Goal: Complete application form

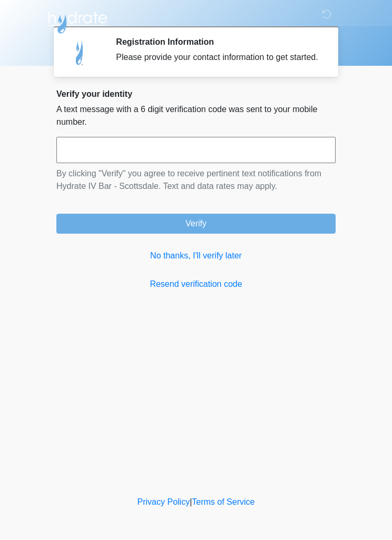
click at [212, 163] on input "text" at bounding box center [195, 150] width 279 height 26
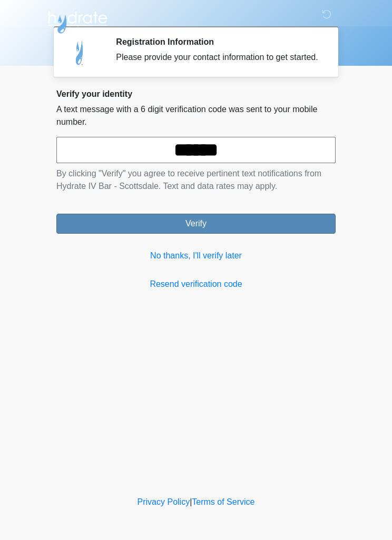
type input "******"
click at [230, 234] on button "Verify" at bounding box center [195, 224] width 279 height 20
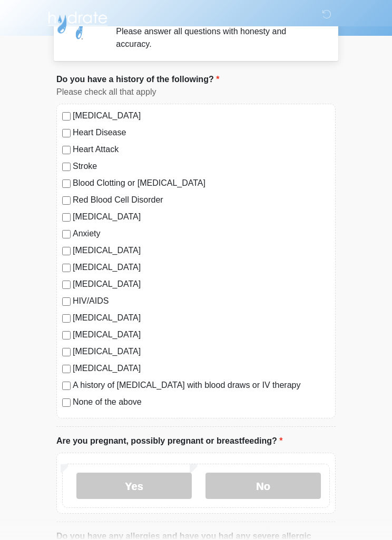
scroll to position [31, 0]
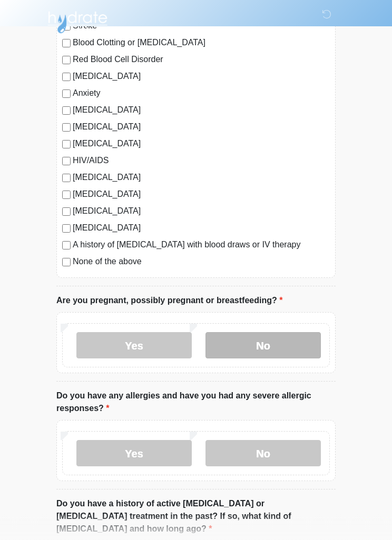
click at [289, 351] on label "No" at bounding box center [262, 346] width 115 height 26
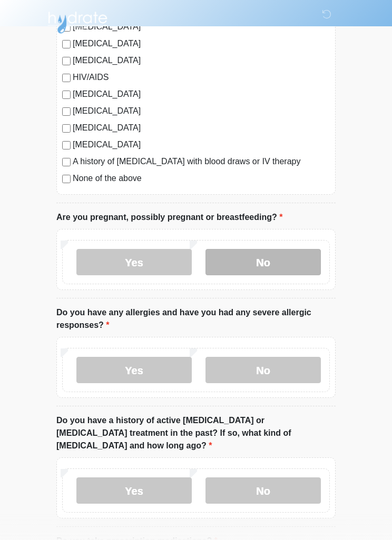
scroll to position [255, 0]
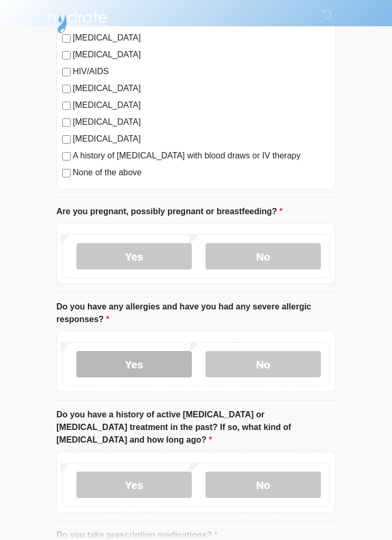
click at [101, 367] on label "Yes" at bounding box center [133, 365] width 115 height 26
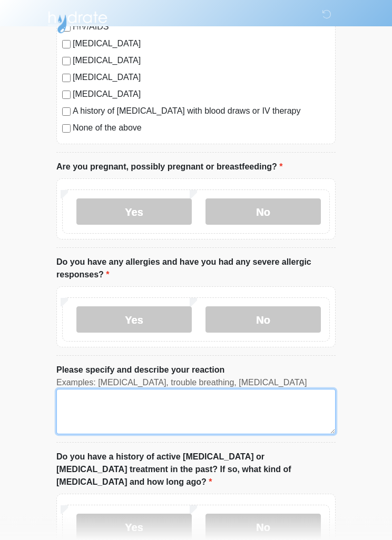
click at [88, 401] on textarea "Please specify and describe your reaction" at bounding box center [195, 412] width 279 height 45
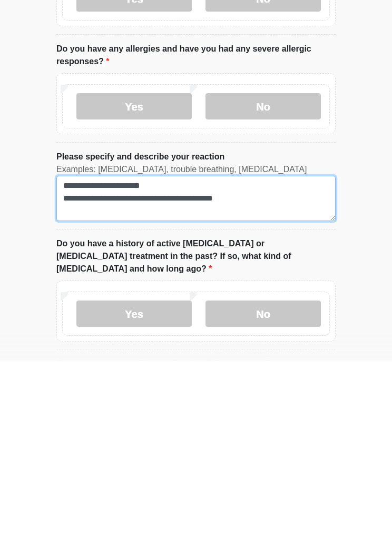
click at [169, 355] on textarea "**********" at bounding box center [195, 377] width 279 height 45
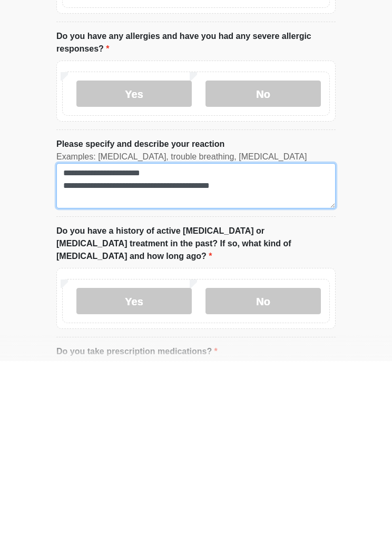
scroll to position [375, 0]
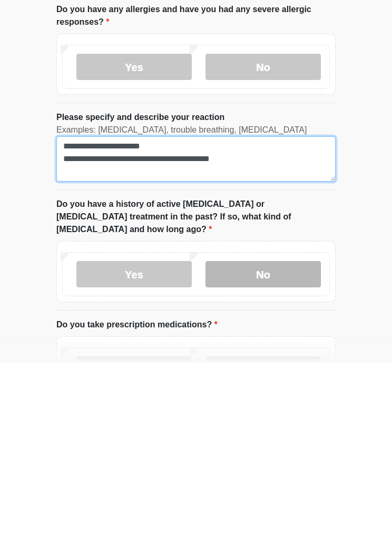
type textarea "**********"
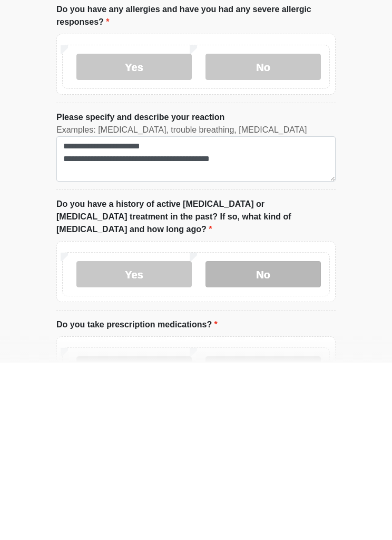
click at [281, 438] on label "No" at bounding box center [262, 451] width 115 height 26
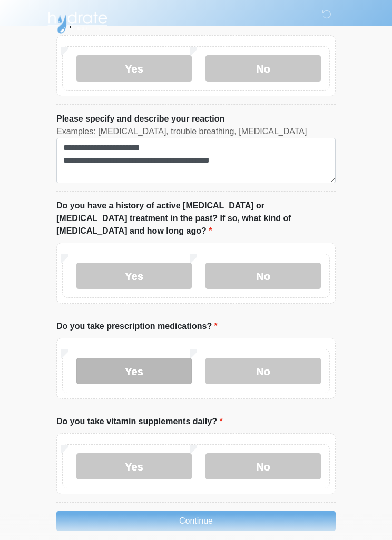
click at [156, 358] on label "Yes" at bounding box center [133, 371] width 115 height 26
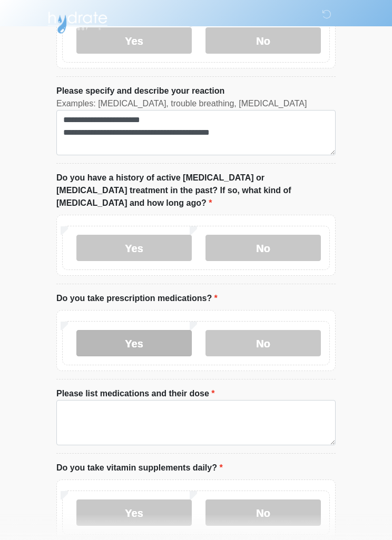
scroll to position [625, 0]
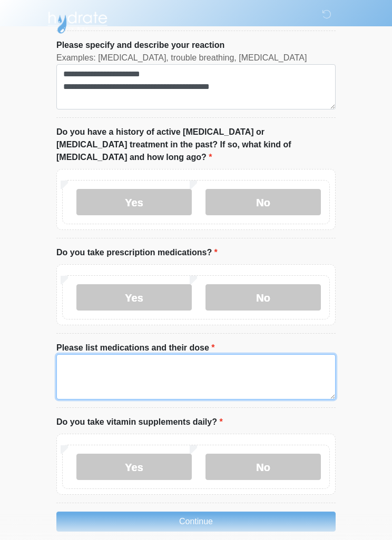
click at [198, 359] on textarea "Please list medications and their dose" at bounding box center [195, 376] width 279 height 45
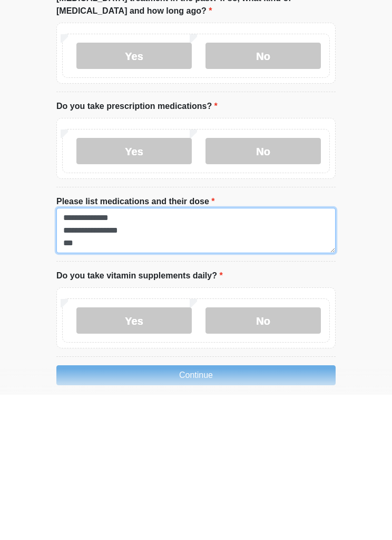
scroll to position [626, 0]
type textarea "**********"
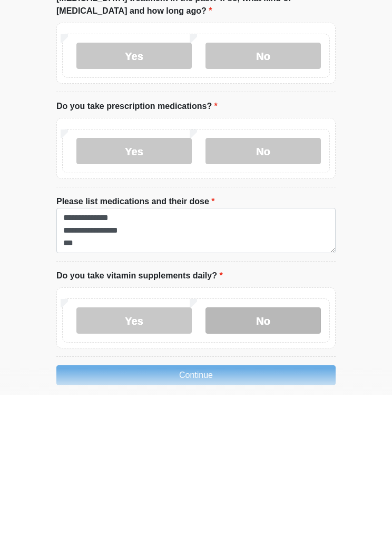
click at [294, 453] on label "No" at bounding box center [262, 466] width 115 height 26
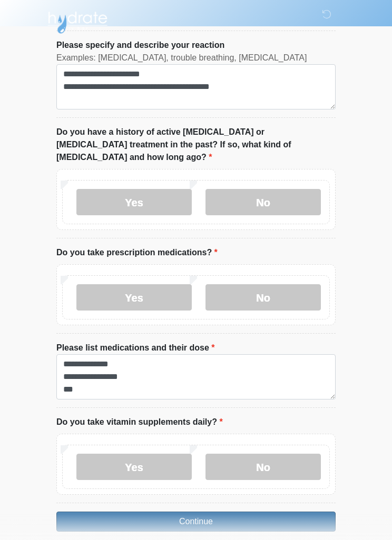
click at [79, 512] on button "Continue" at bounding box center [195, 522] width 279 height 20
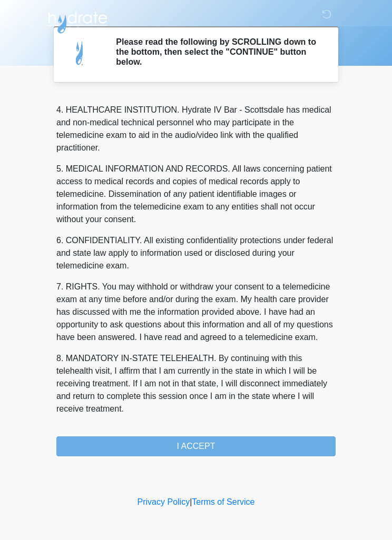
scroll to position [294, 0]
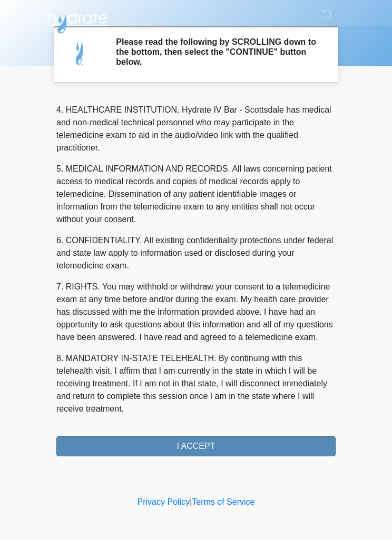
click at [119, 443] on button "I ACCEPT" at bounding box center [195, 446] width 279 height 20
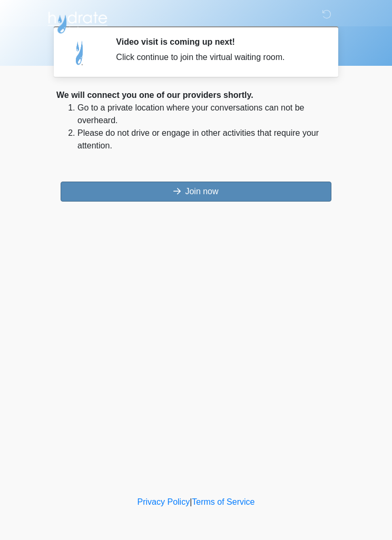
click at [80, 194] on button "Join now" at bounding box center [196, 192] width 271 height 20
